Goal: Complete application form: Complete application form

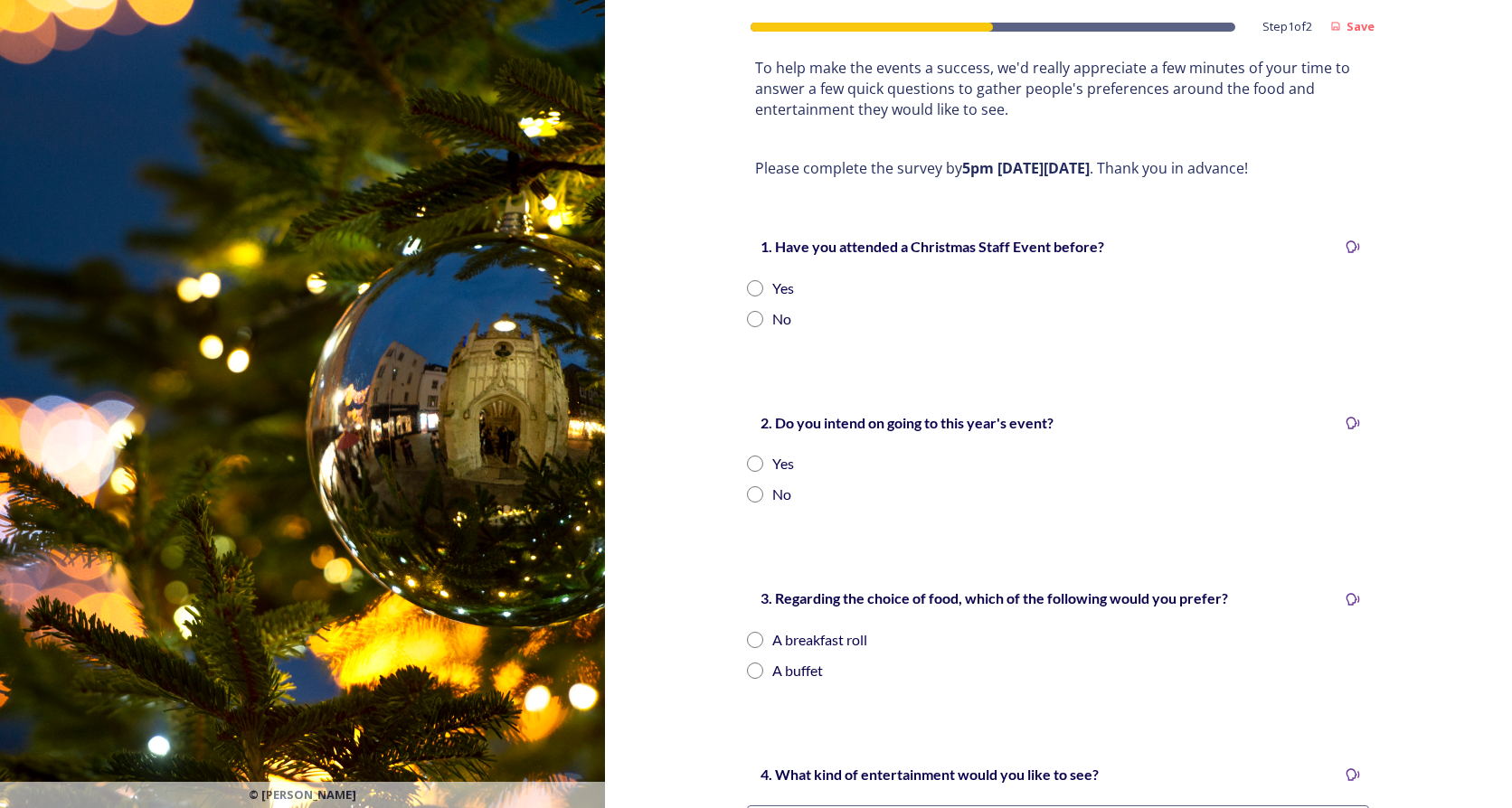
scroll to position [271, 0]
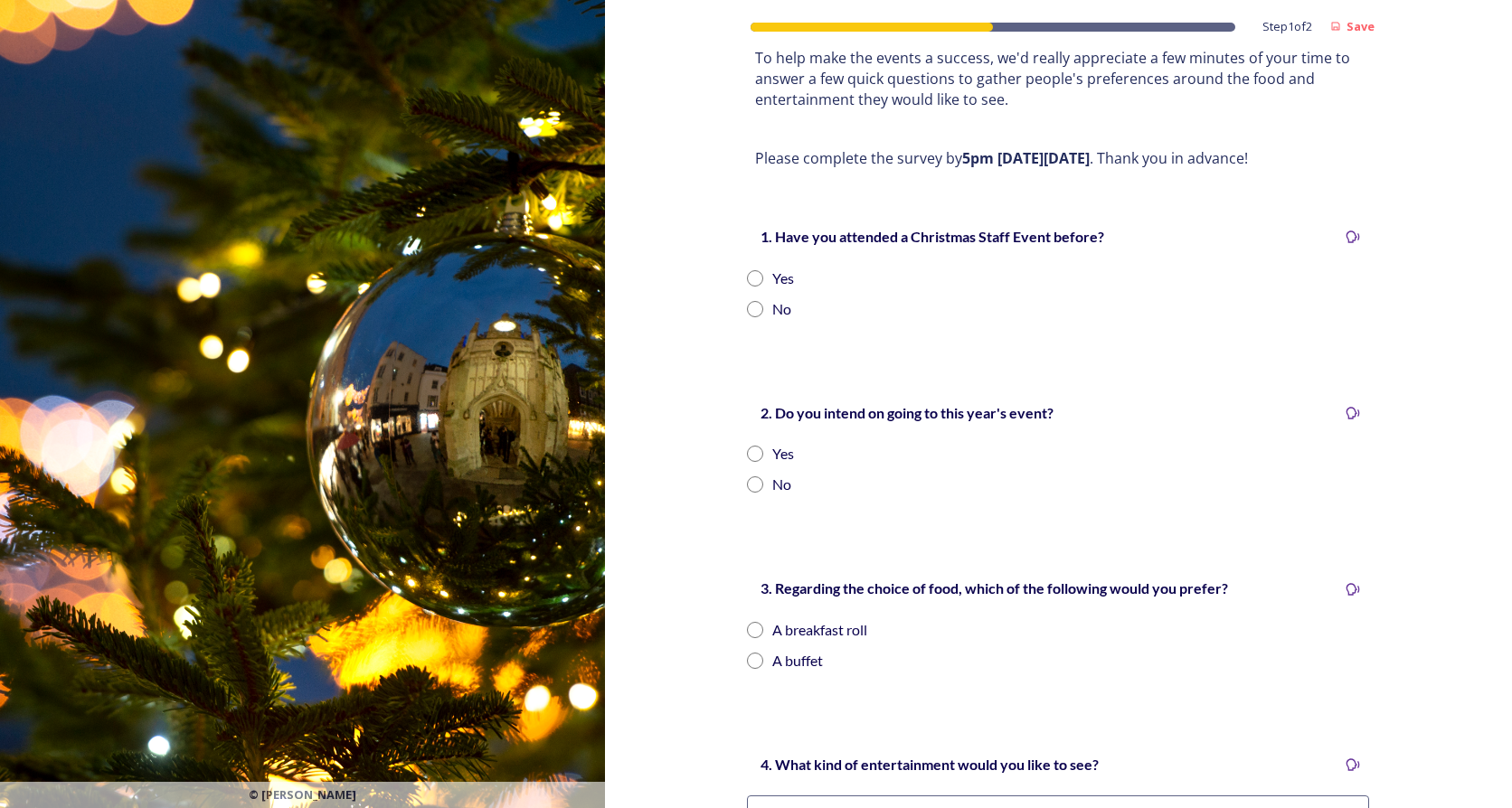
click at [747, 270] on input "radio" at bounding box center [755, 279] width 17 height 17
radio input "true"
click at [756, 446] on input "radio" at bounding box center [755, 454] width 17 height 17
radio input "true"
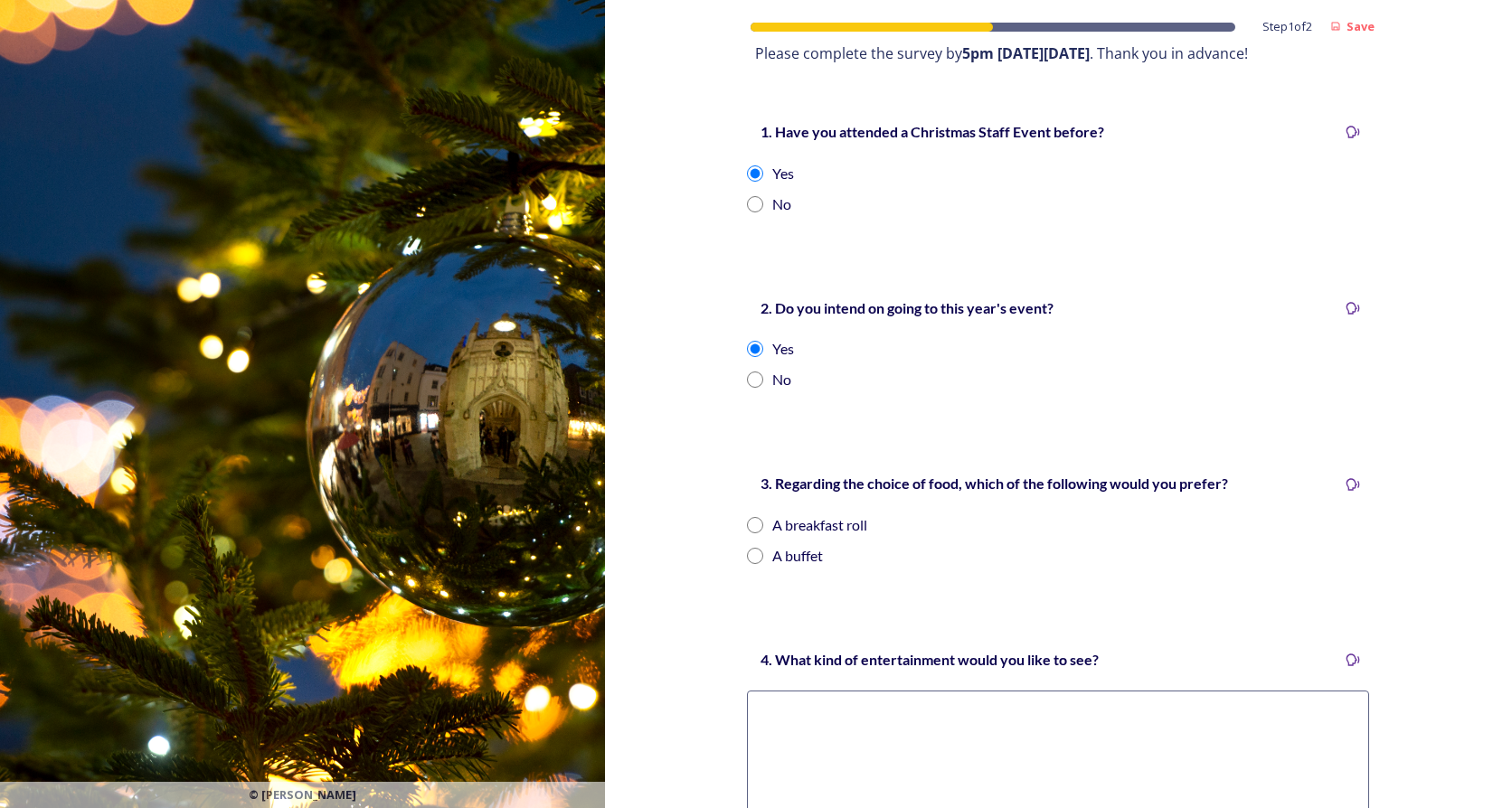
scroll to position [542, 0]
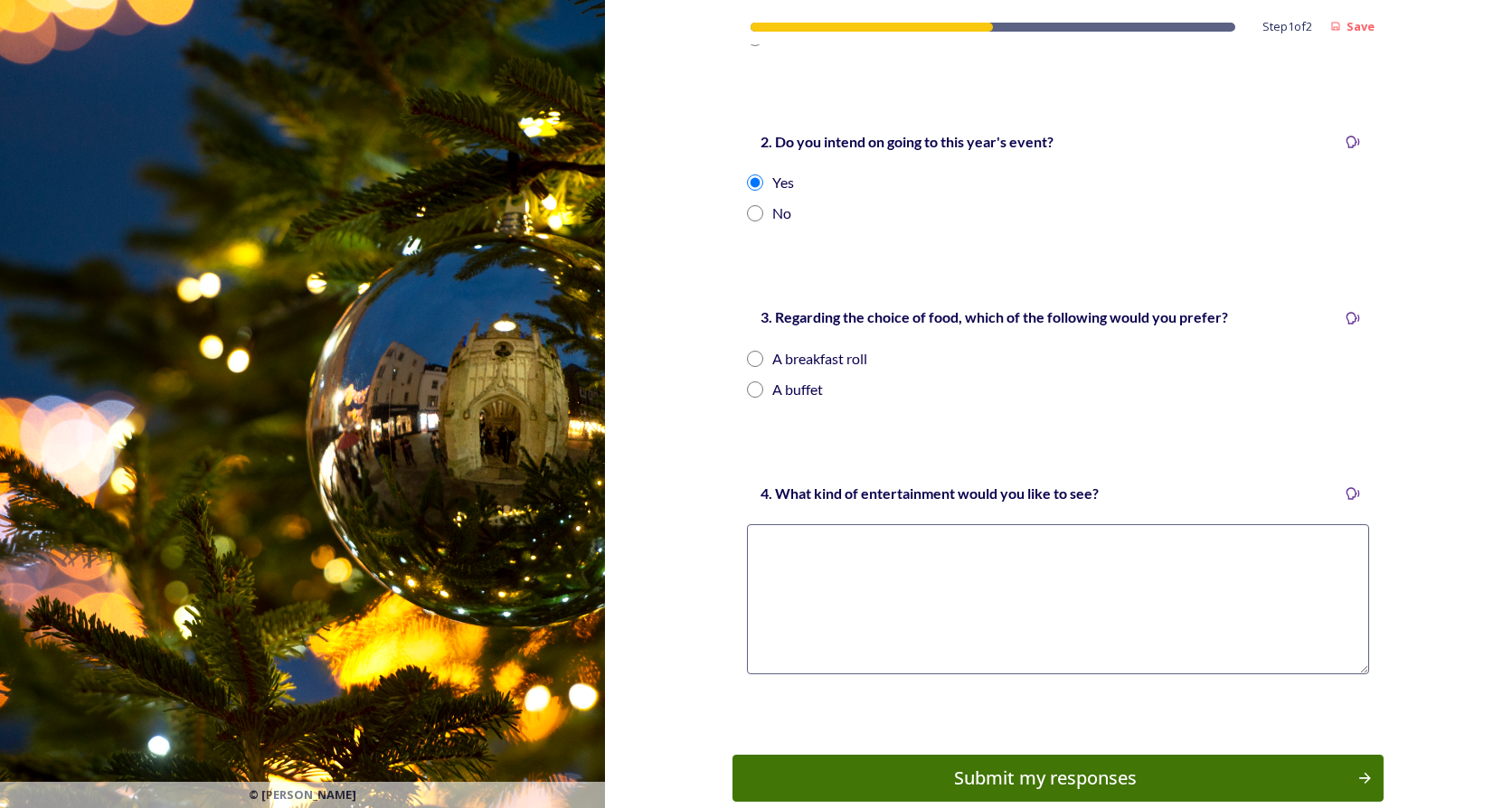
click at [750, 381] on input "radio" at bounding box center [755, 390] width 17 height 17
radio input "true"
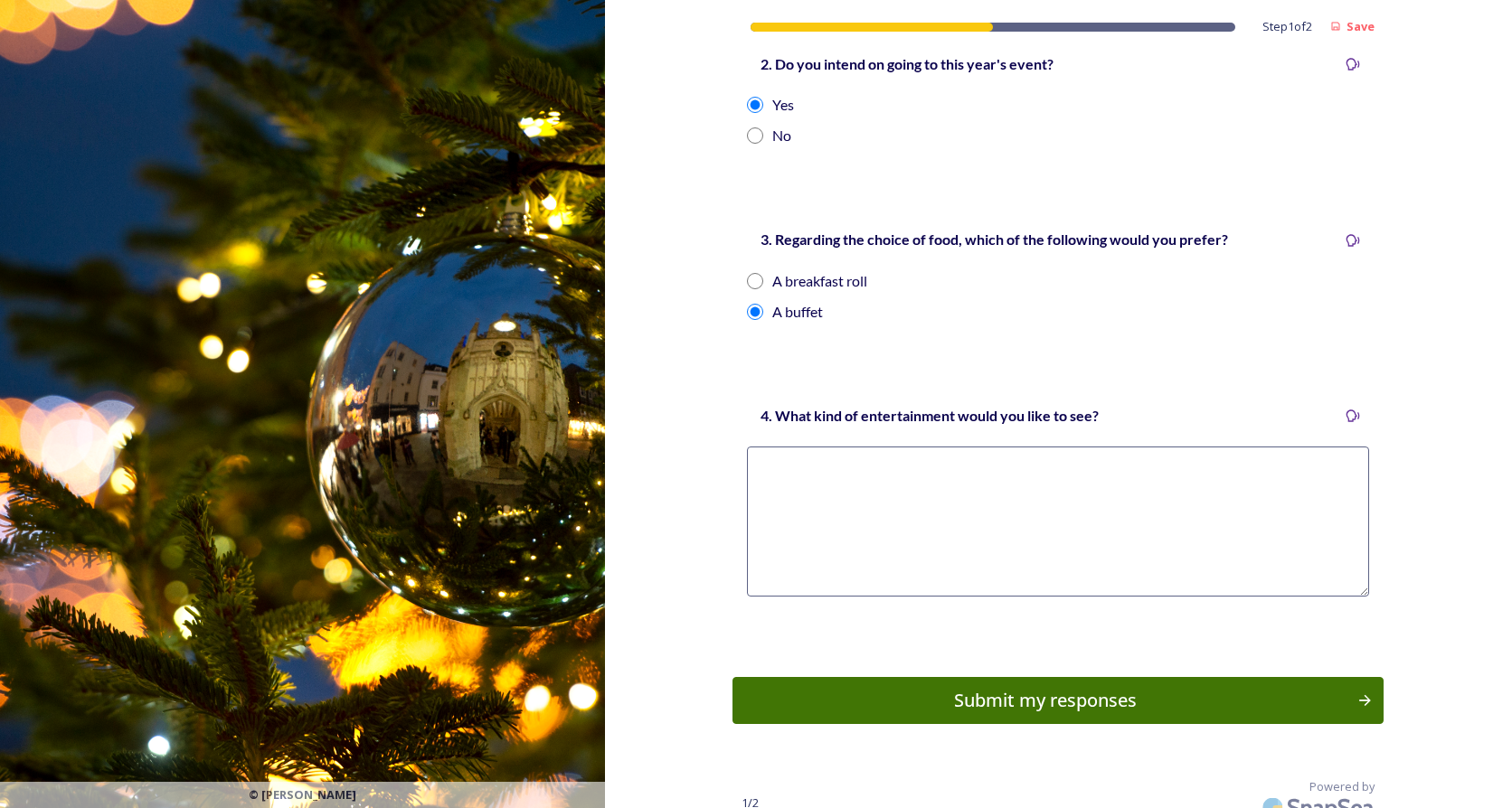
click at [820, 475] on textarea at bounding box center [1058, 522] width 622 height 150
paste textarea "Reverse Christmas-in-July party"
click at [1244, 450] on textarea "Reverse Christmas-in-July party - come dressed in your favorite summer attire" at bounding box center [1058, 522] width 622 height 150
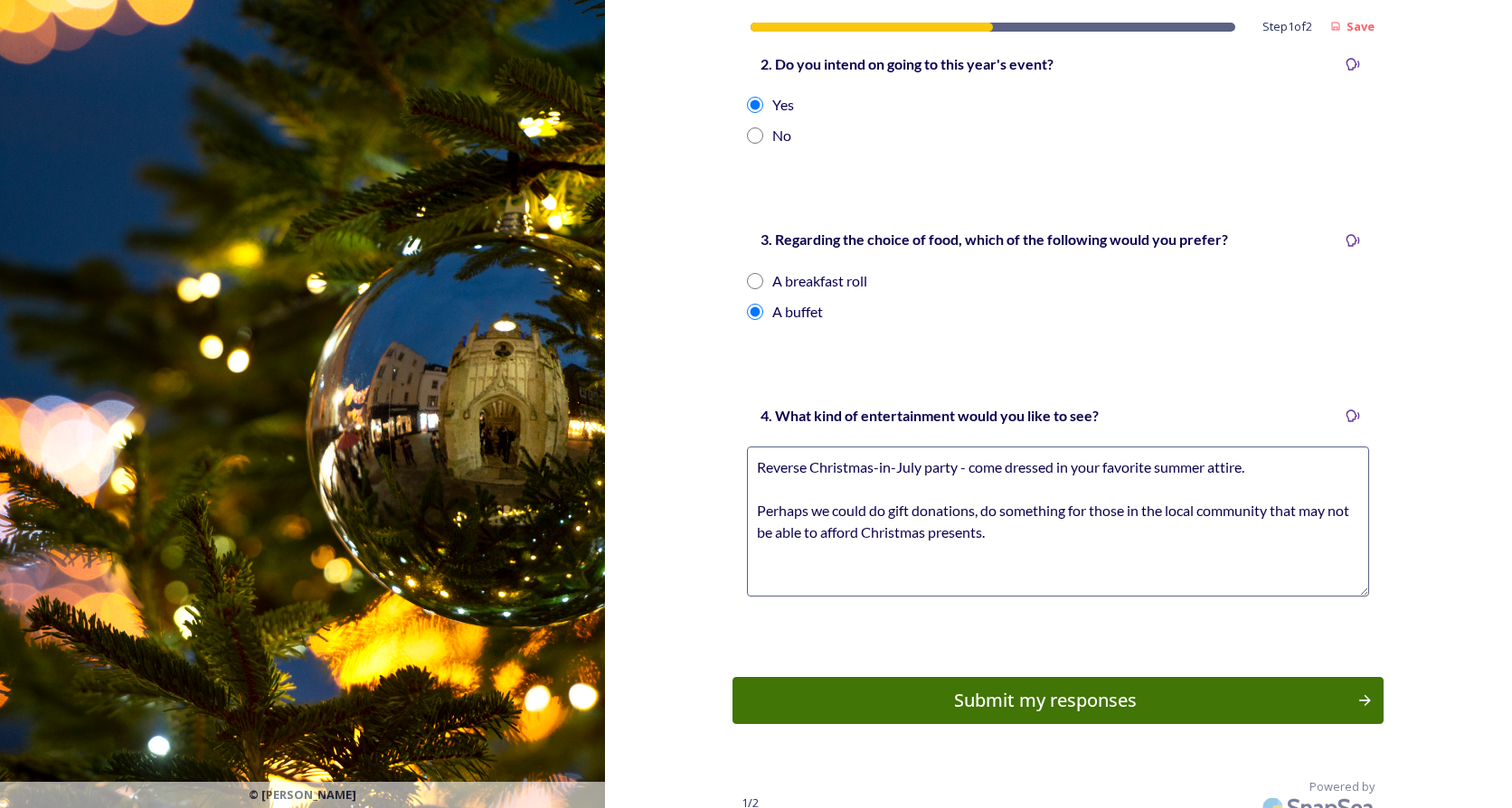
drag, startPoint x: 955, startPoint y: 447, endPoint x: 749, endPoint y: 452, distance: 206.1
click at [749, 452] on textarea "Reverse Christmas-in-July party - come dressed in your favorite summer attire. …" at bounding box center [1058, 522] width 622 height 150
click at [1070, 501] on textarea "Reverse Christmas-in-July party - come dressed in your favorite summer attire. …" at bounding box center [1058, 522] width 622 height 150
type textarea "Reverse Christmas-in-July party - come dressed in your favorite summer attire. …"
click at [1030, 688] on div "Submit my responses" at bounding box center [1045, 701] width 611 height 27
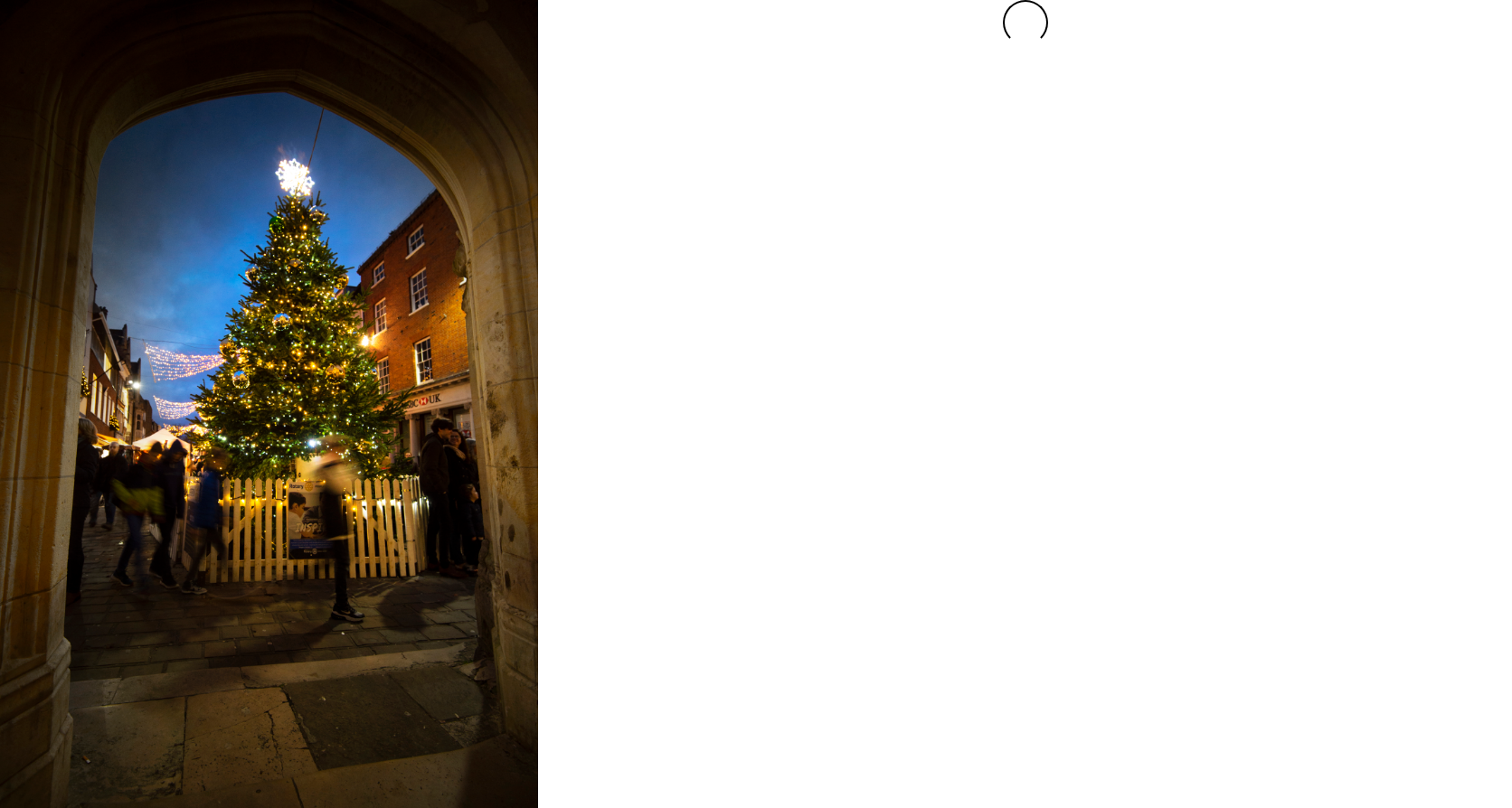
scroll to position [0, 0]
